Goal: Information Seeking & Learning: Learn about a topic

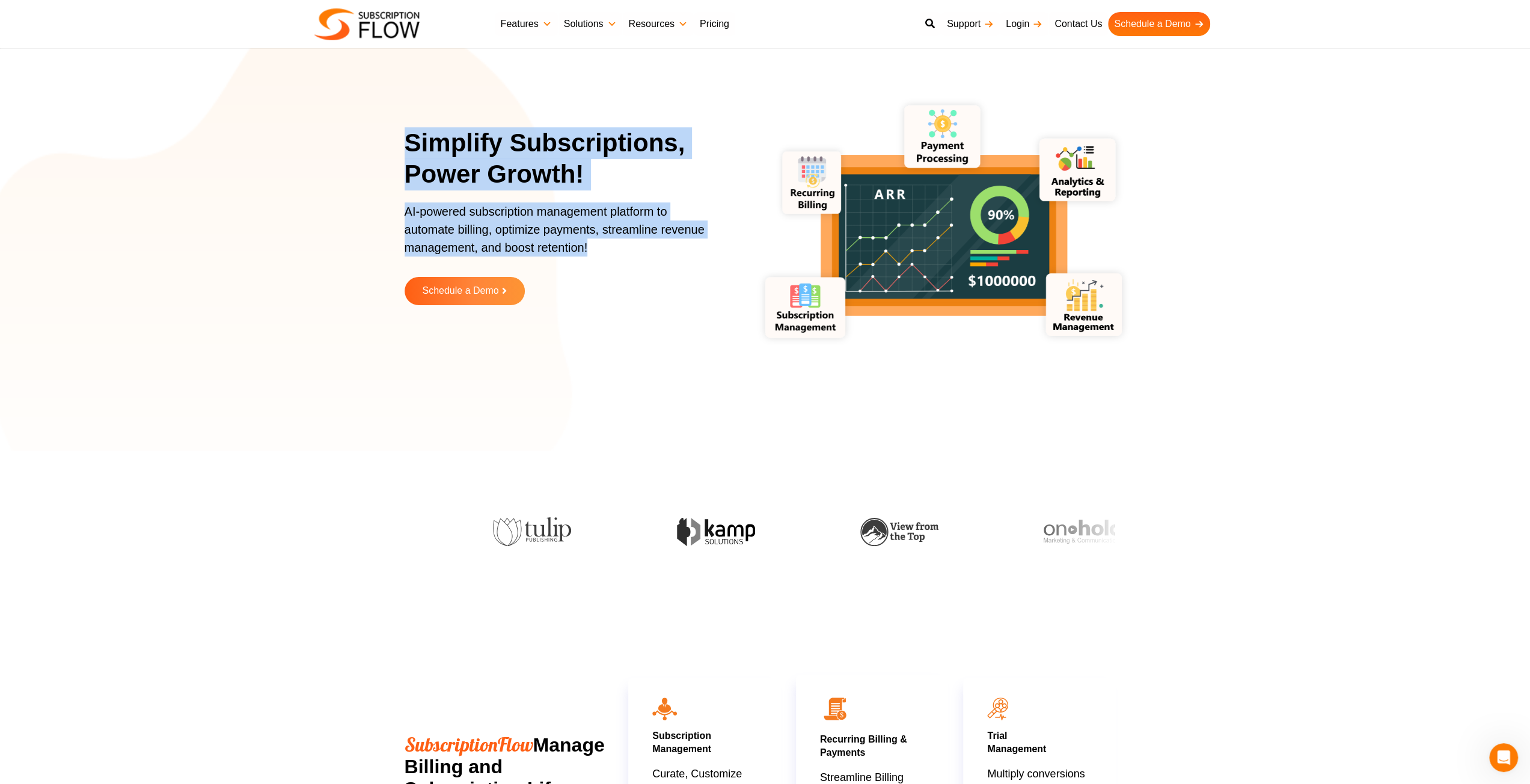
drag, startPoint x: 406, startPoint y: 139, endPoint x: 649, endPoint y: 244, distance: 264.7
click at [649, 244] on div "Simplify Subscriptions, Power Growth! AI-powered subscription management platfo…" at bounding box center [568, 225] width 328 height 196
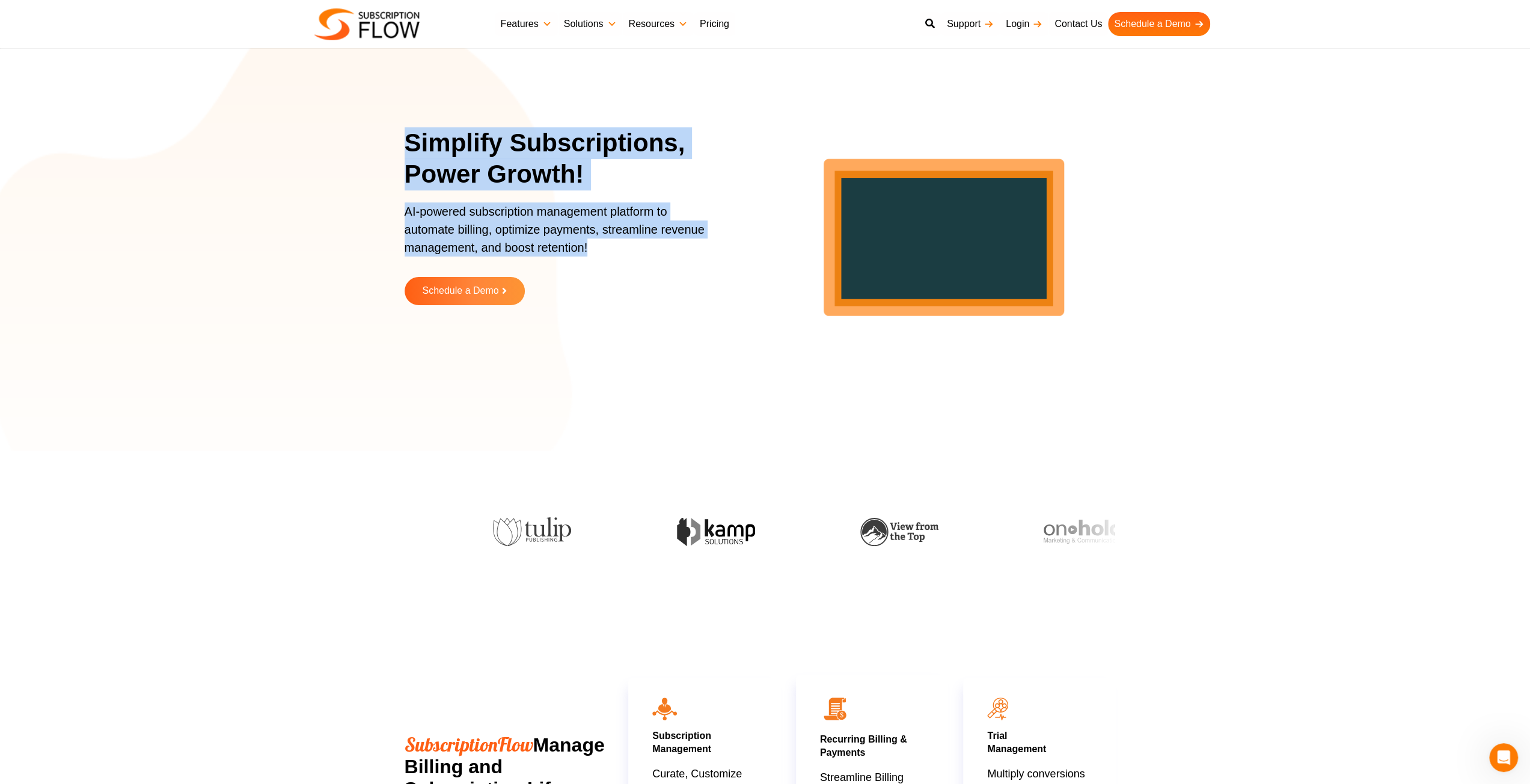
click at [648, 244] on p "AI-powered subscription management platform to automate billing, optimize payme…" at bounding box center [561, 235] width 313 height 66
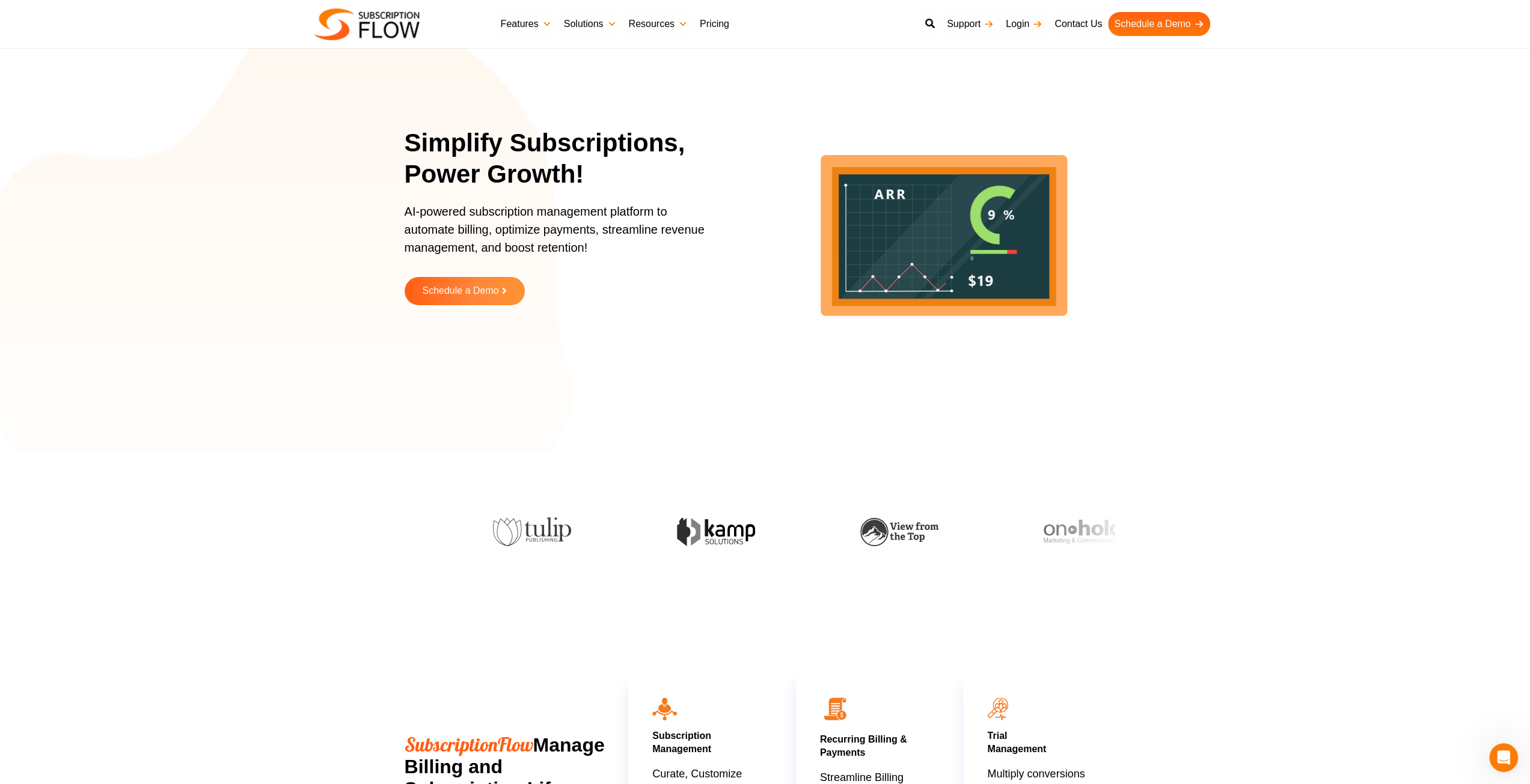
click at [712, 27] on link "Pricing" at bounding box center [715, 24] width 41 height 24
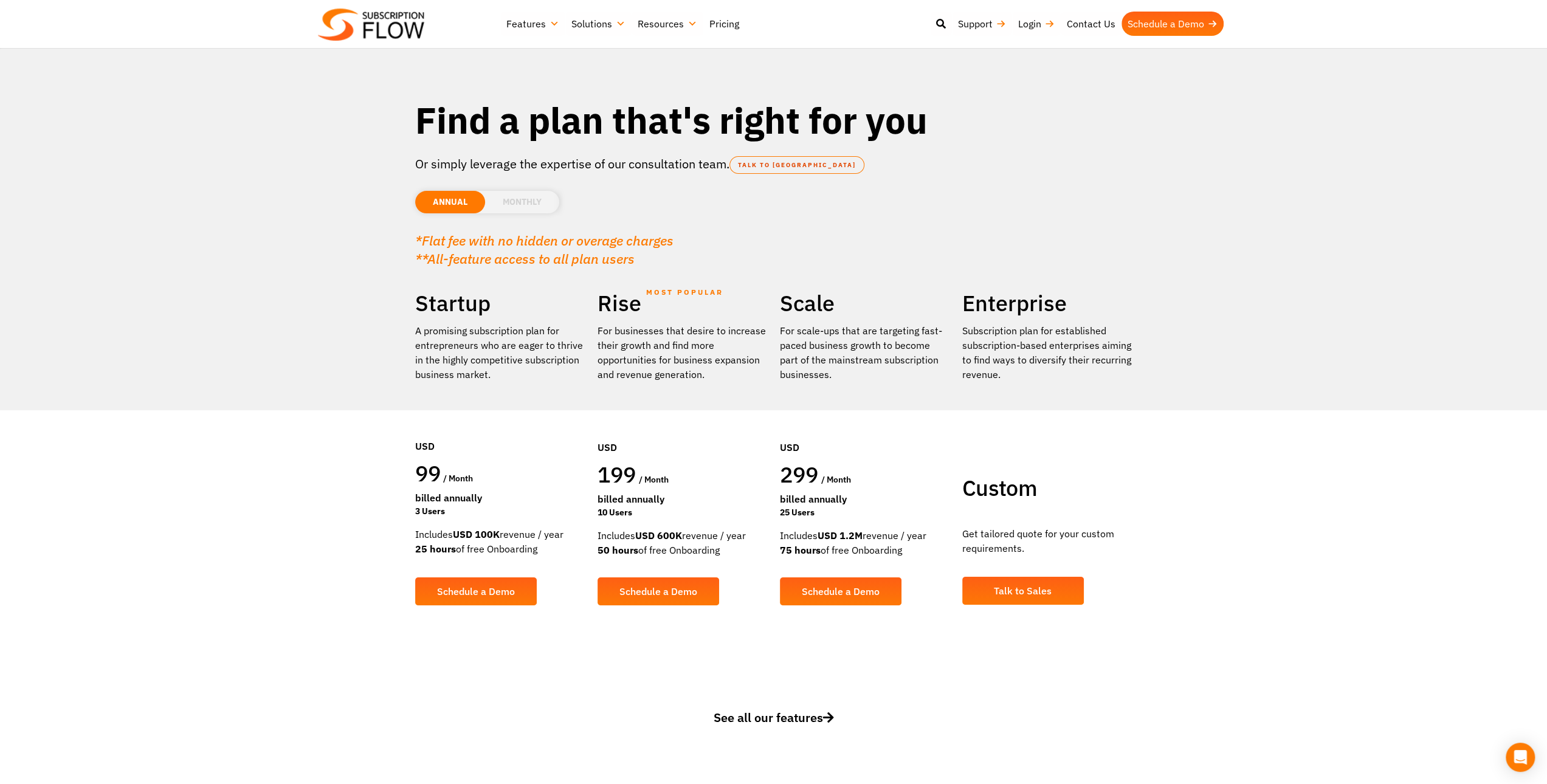
drag, startPoint x: 428, startPoint y: 534, endPoint x: 537, endPoint y: 540, distance: 109.2
click at [537, 540] on div "Includes USD 100K revenue / year 25 hours of free Onboarding" at bounding box center [501, 541] width 171 height 30
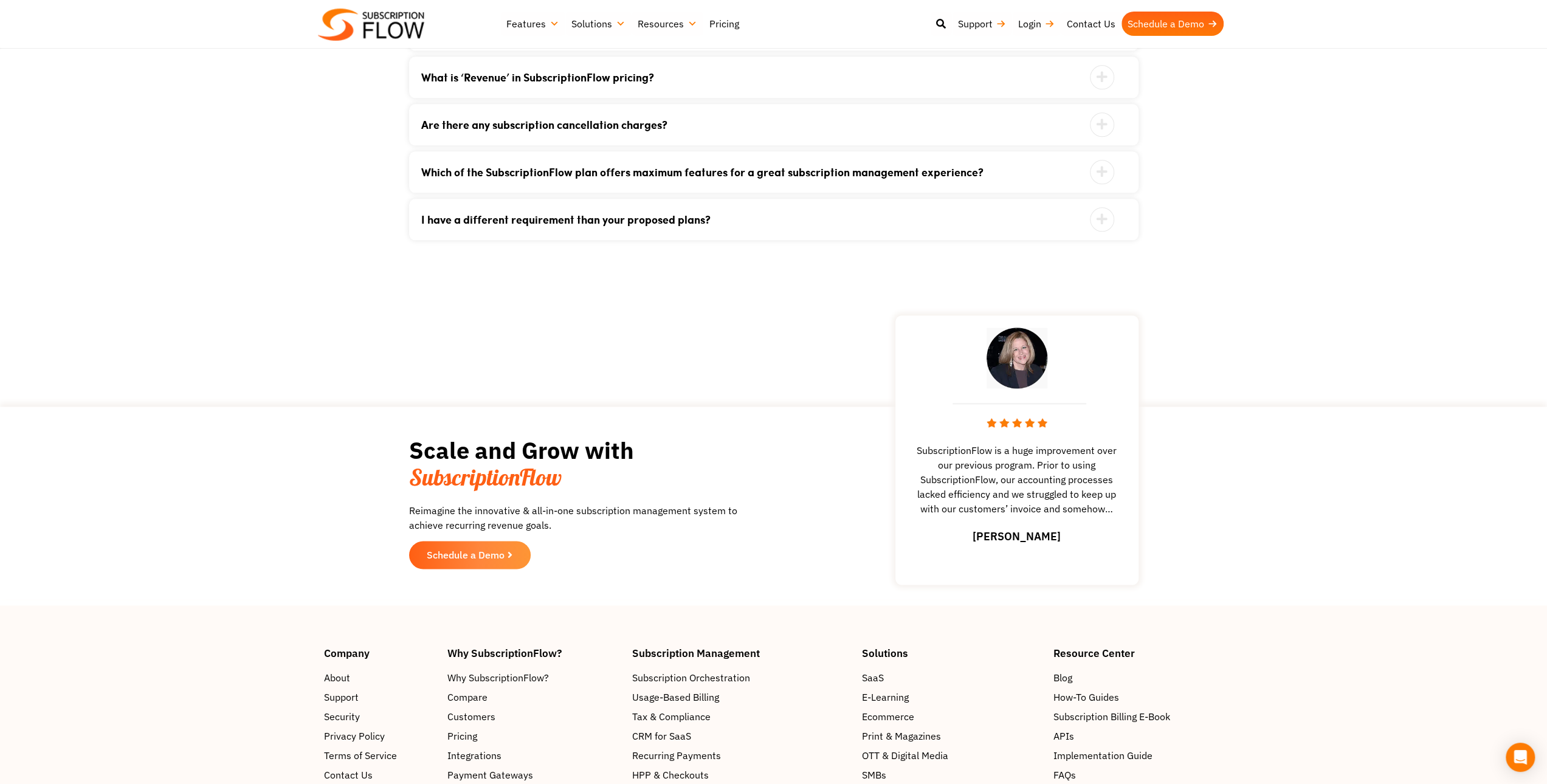
scroll to position [1397, 0]
